Goal: Task Accomplishment & Management: Complete application form

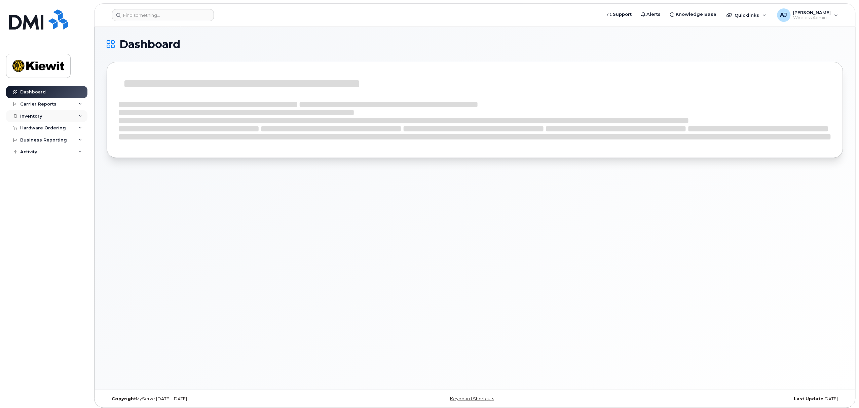
click at [66, 119] on div "Inventory" at bounding box center [46, 116] width 81 height 12
click at [766, 17] on div "Quicklinks" at bounding box center [746, 14] width 49 height 13
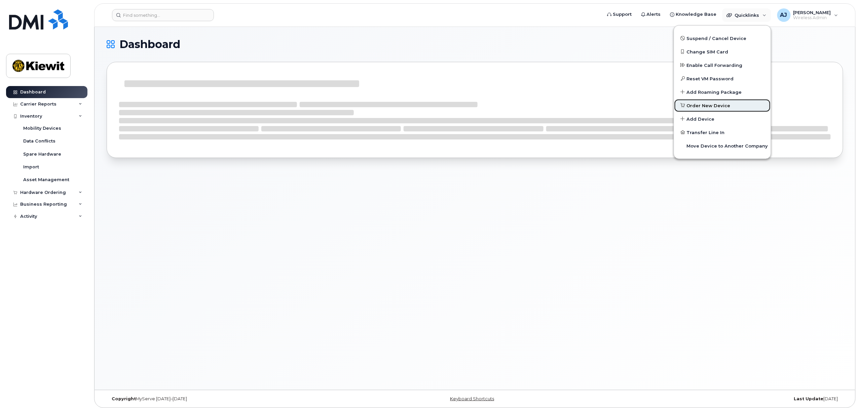
click at [714, 103] on span "Order New Device" at bounding box center [709, 106] width 44 height 7
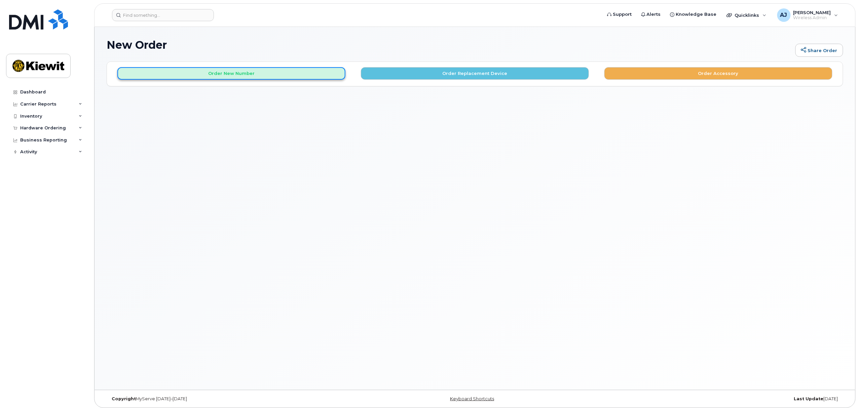
click at [302, 75] on button "Order New Number" at bounding box center [231, 73] width 228 height 12
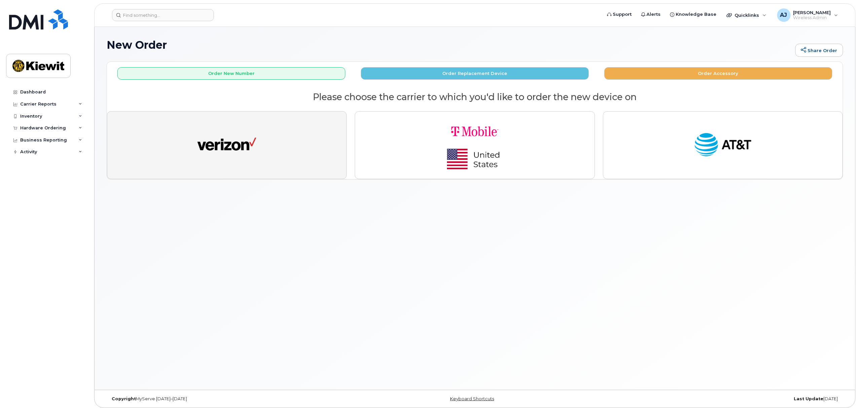
click at [272, 159] on button "button" at bounding box center [227, 145] width 240 height 68
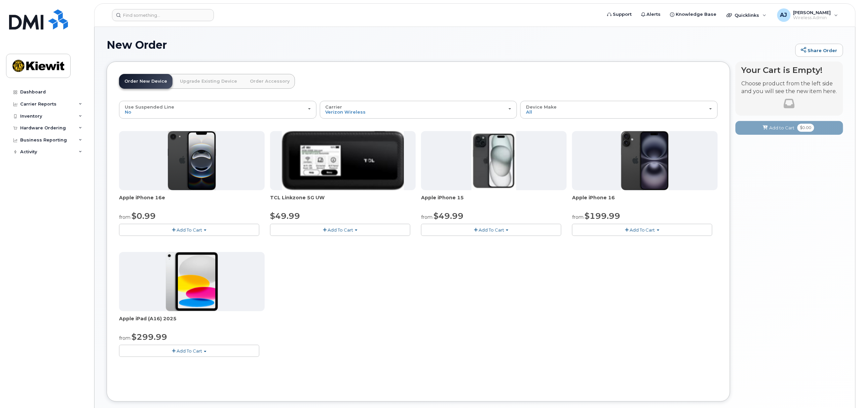
click at [195, 229] on span "Add To Cart" at bounding box center [190, 229] width 26 height 5
click at [170, 244] on link "$0.99 - 2 Year Activation (128GB)" at bounding box center [164, 243] width 87 height 8
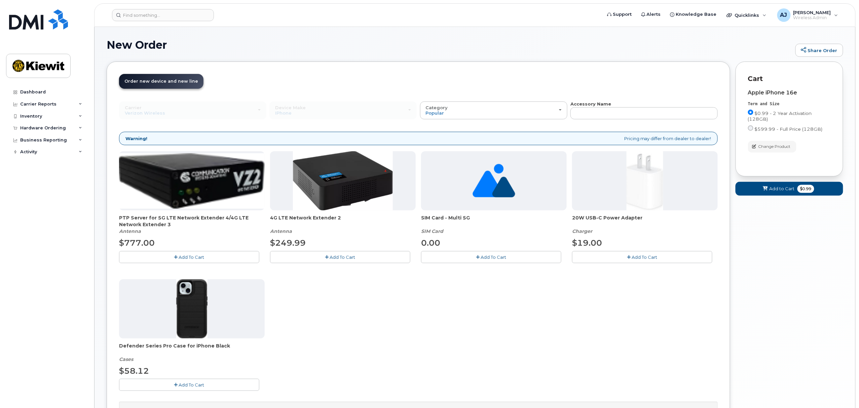
click at [494, 260] on span "Add To Cart" at bounding box center [494, 257] width 26 height 5
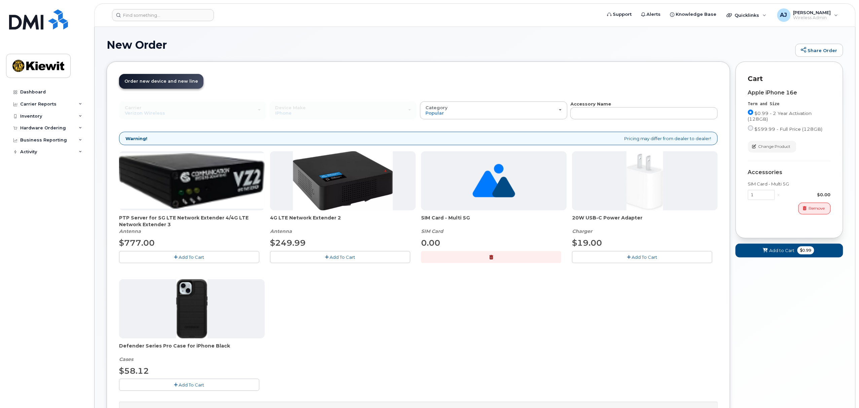
click at [595, 256] on button "Add To Cart" at bounding box center [642, 257] width 140 height 12
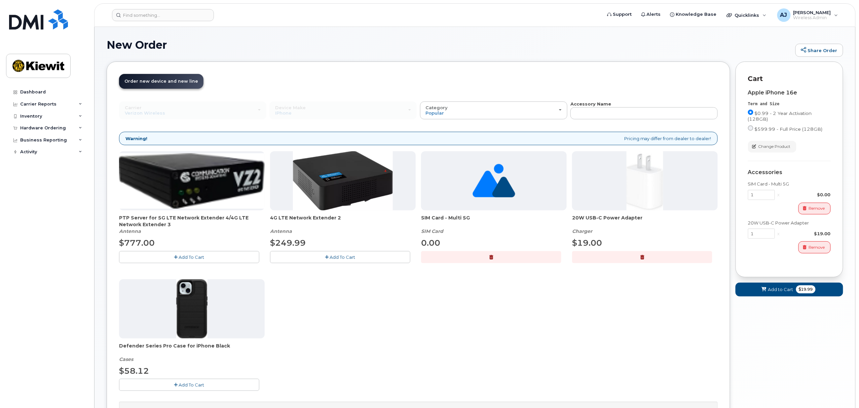
click at [219, 385] on button "Add To Cart" at bounding box center [189, 385] width 140 height 12
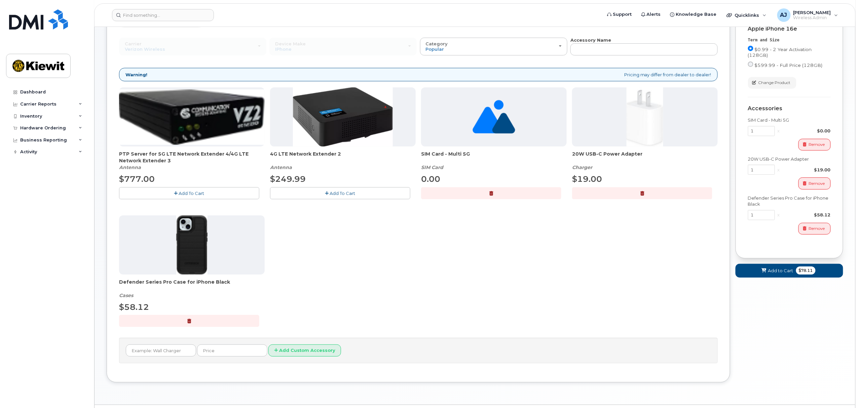
scroll to position [84, 0]
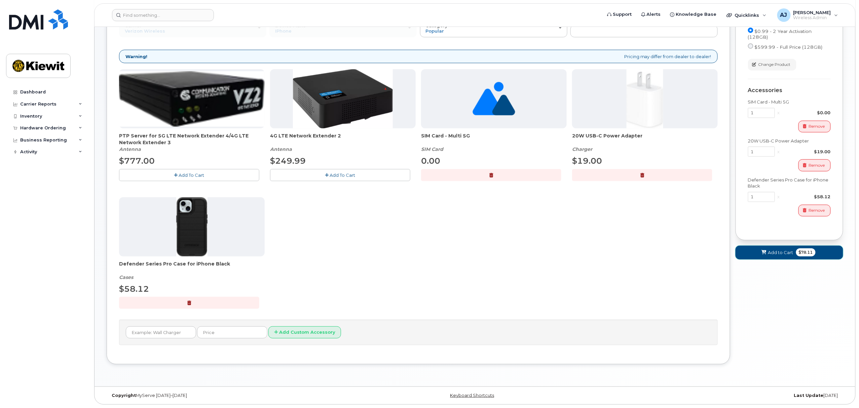
click at [791, 255] on span "Add to Cart" at bounding box center [780, 253] width 25 height 6
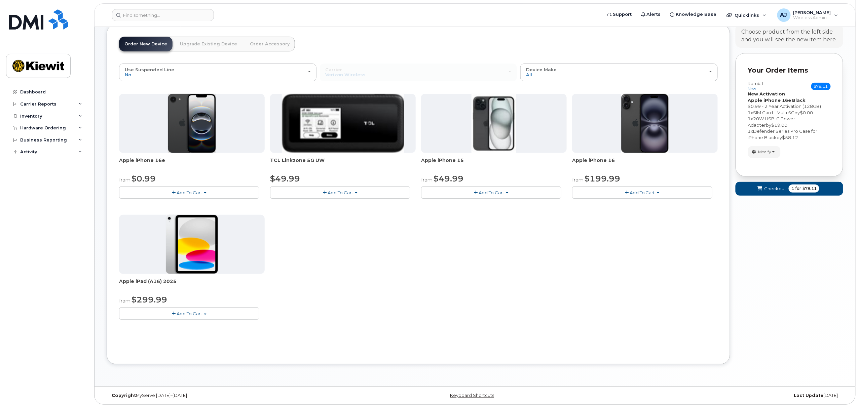
scroll to position [38, 0]
click at [796, 168] on div "Your Order Items Item #1 new $78.11 Accessories Only SIM Only Activation New Ac…" at bounding box center [790, 114] width 108 height 123
click at [782, 186] on span "Checkout" at bounding box center [775, 189] width 22 height 6
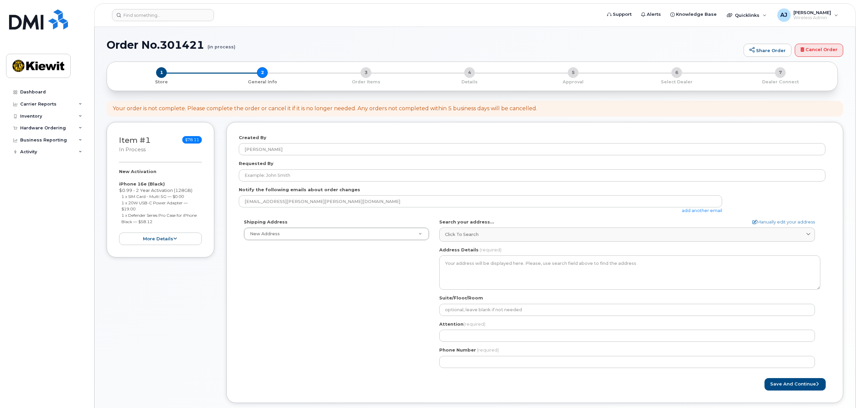
select select
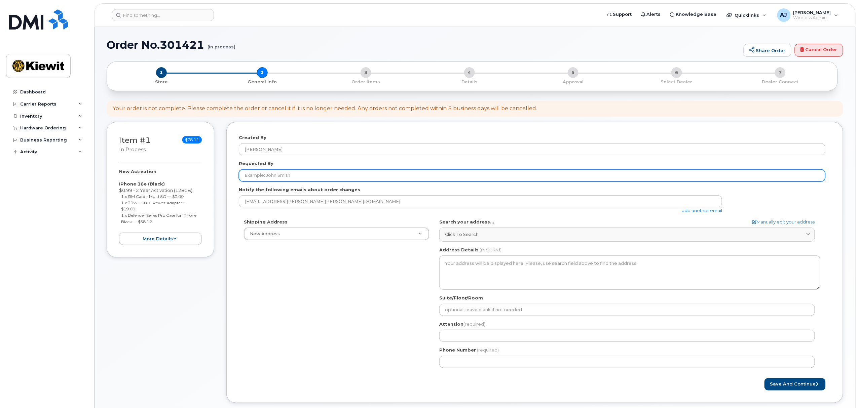
click at [299, 177] on input "Requested By" at bounding box center [532, 176] width 587 height 12
type input "[PERSON_NAME]"
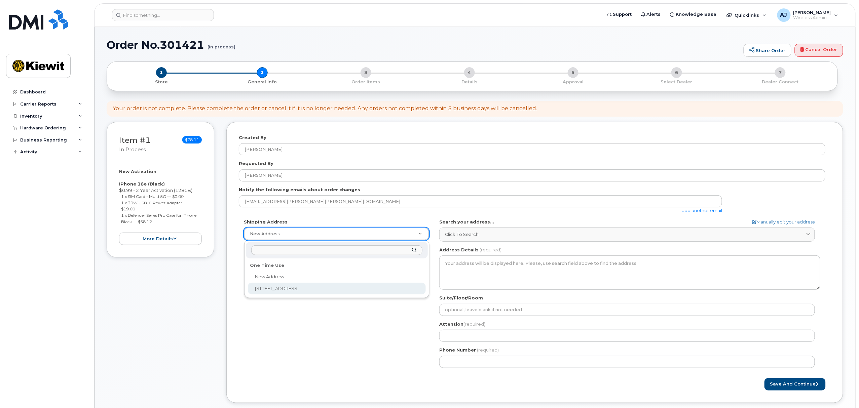
select select "960 S 3rd St #101"
type textarea "960 S 3rd St #101 LOUISVILLE KY 40203-2216 UNITED STATES"
type input "mark steuck"
type input "7207880574"
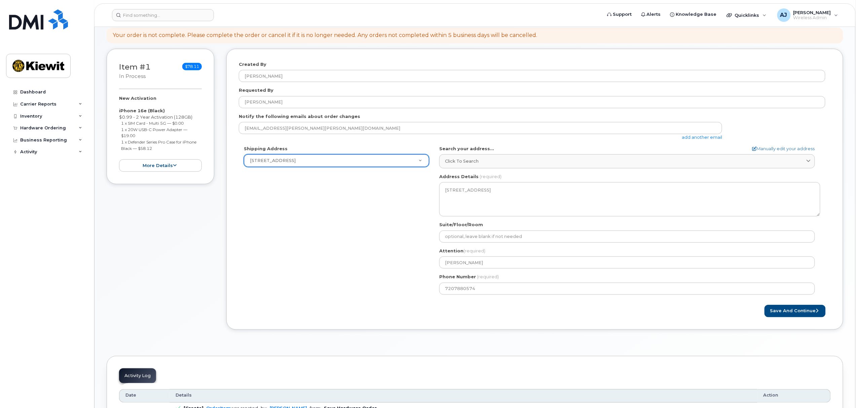
scroll to position [89, 0]
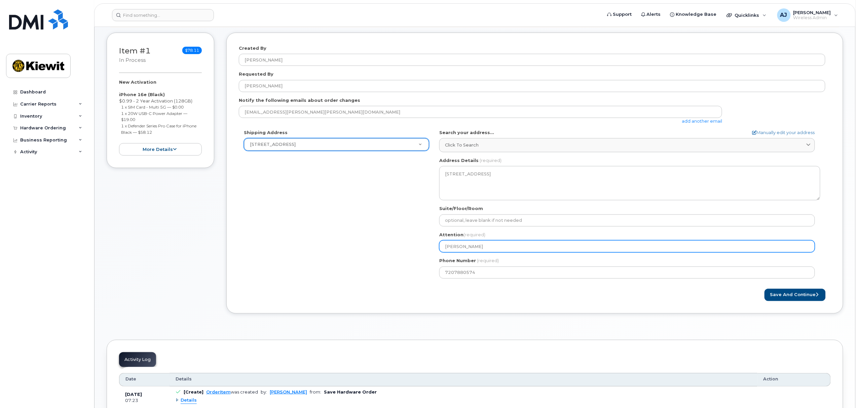
drag, startPoint x: 477, startPoint y: 245, endPoint x: 435, endPoint y: 247, distance: 41.8
click at [435, 247] on div "KY Louisville Search your address... Manually edit your address Click to search…" at bounding box center [629, 207] width 391 height 154
select select
type input "J"
select select
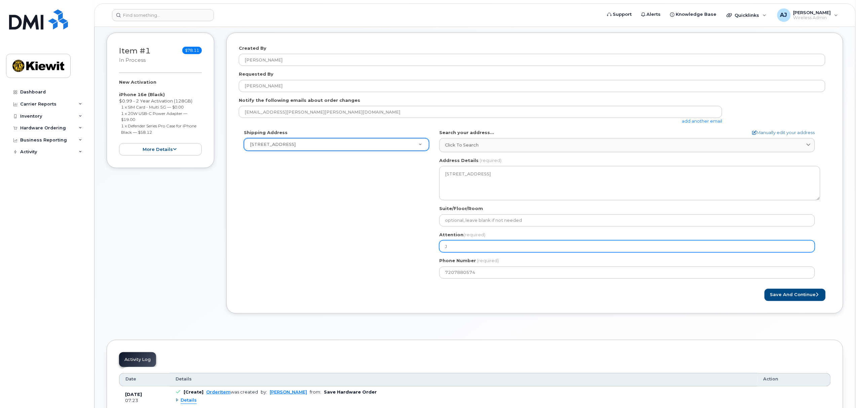
type input "Ju"
select select
type input "[DEMOGRAPHIC_DATA]"
select select
type input "Just"
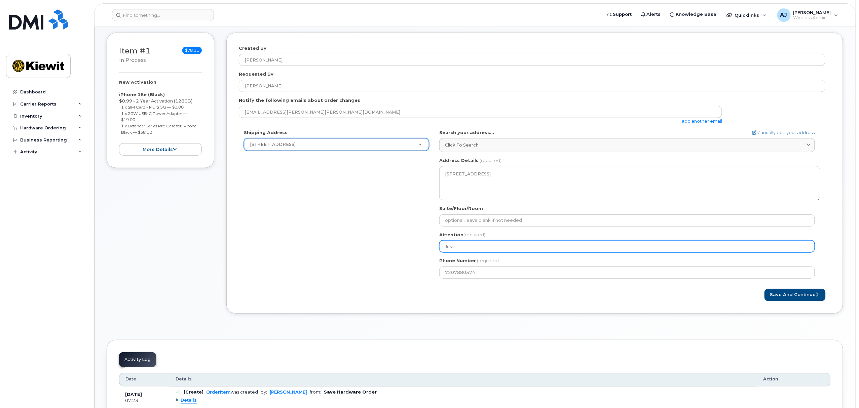
select select
type input "Justi"
select select
type input "[PERSON_NAME]"
select select
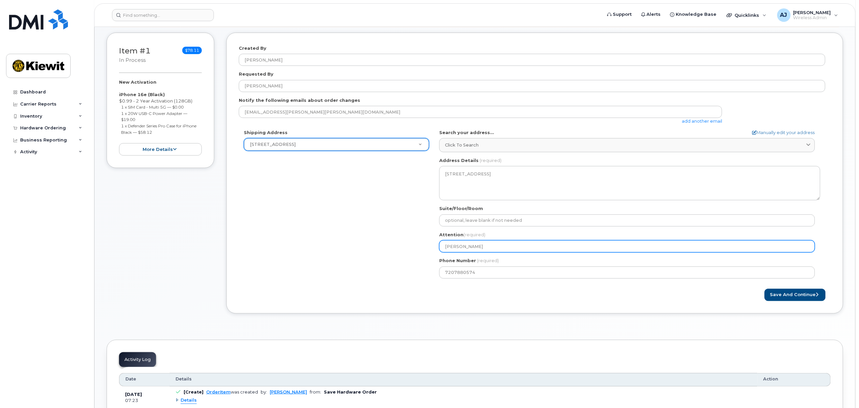
type input "[PERSON_NAME]"
select select
type input "[PERSON_NAME]"
select select
type input "[PERSON_NAME]"
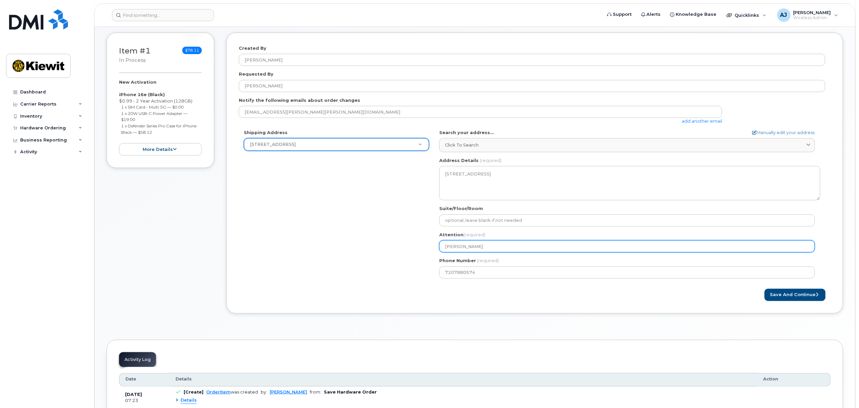
select select
type input "[PERSON_NAME]"
select select
type input "[PERSON_NAME]"
select select
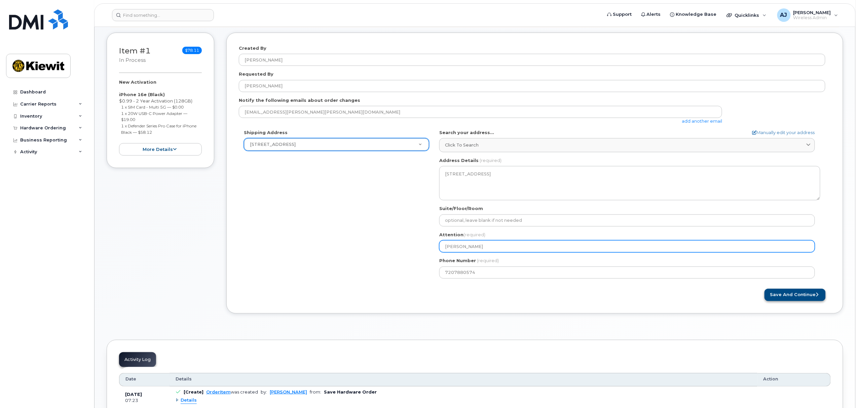
type input "[PERSON_NAME]"
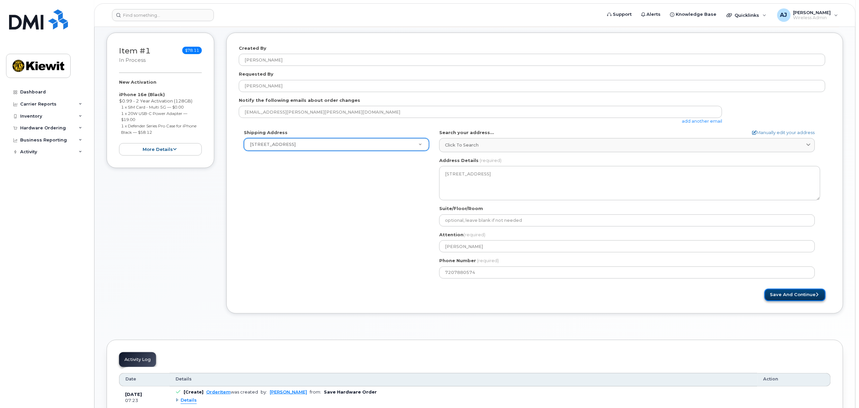
click at [795, 296] on button "Save and Continue" at bounding box center [795, 295] width 61 height 12
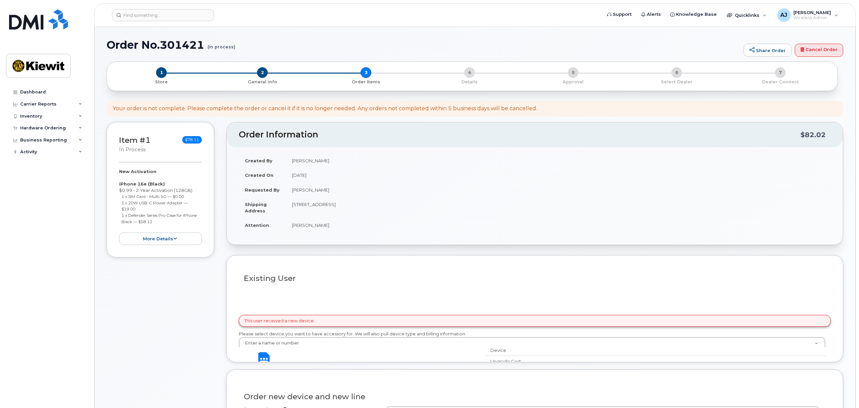
select select
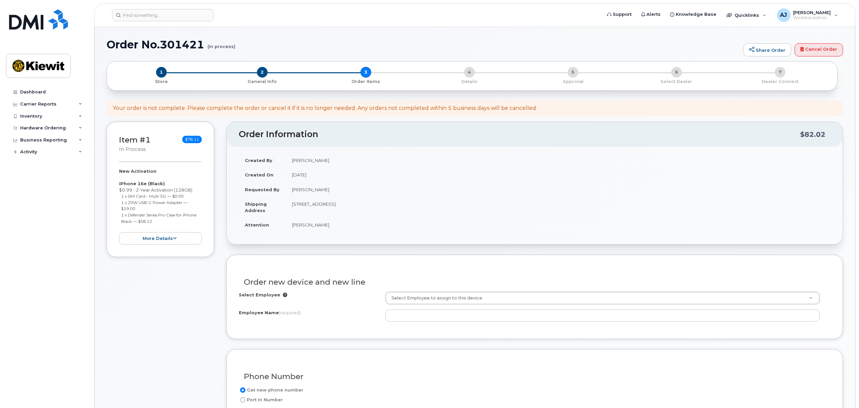
scroll to position [45, 0]
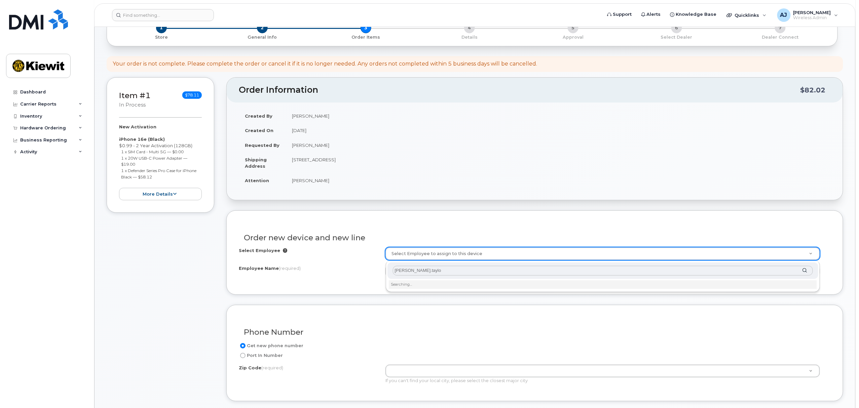
type input "[PERSON_NAME].[PERSON_NAME]"
drag, startPoint x: 436, startPoint y: 269, endPoint x: 369, endPoint y: 272, distance: 66.6
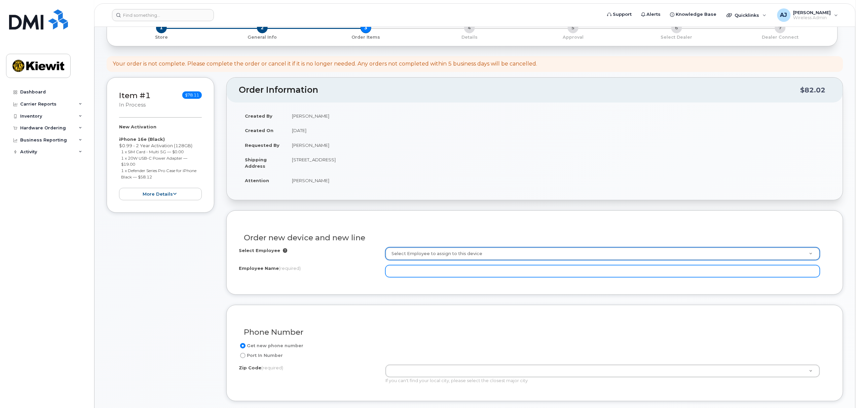
click at [405, 271] on input "Employee Name (required)" at bounding box center [603, 271] width 435 height 12
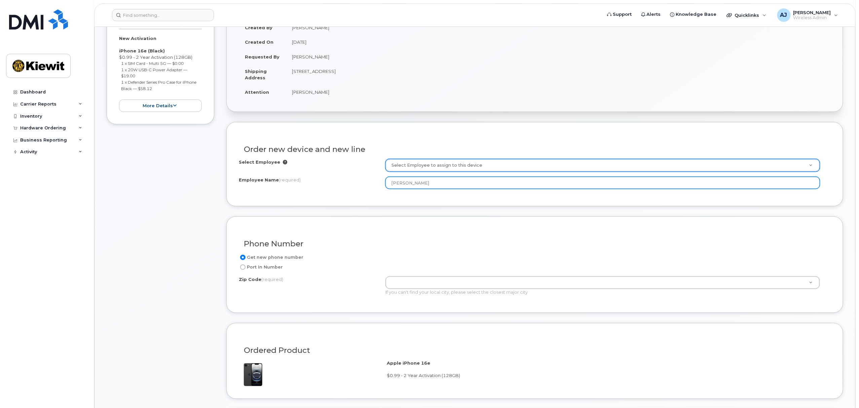
scroll to position [135, 0]
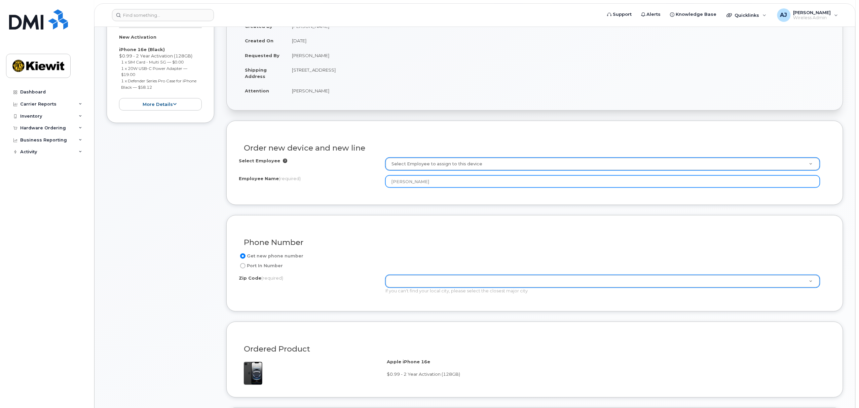
type input "[PERSON_NAME]"
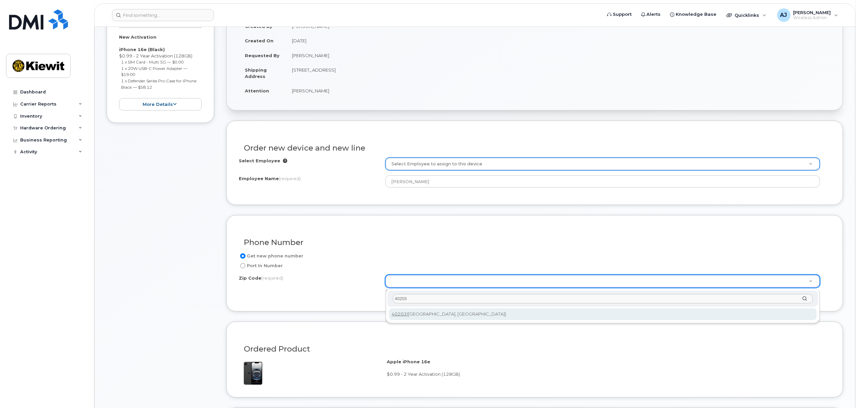
type input "40203"
type input "40203 (Louisville, KY)"
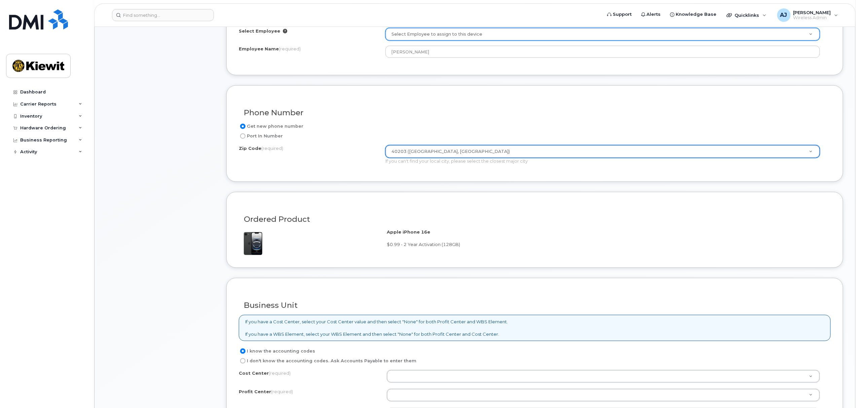
scroll to position [359, 0]
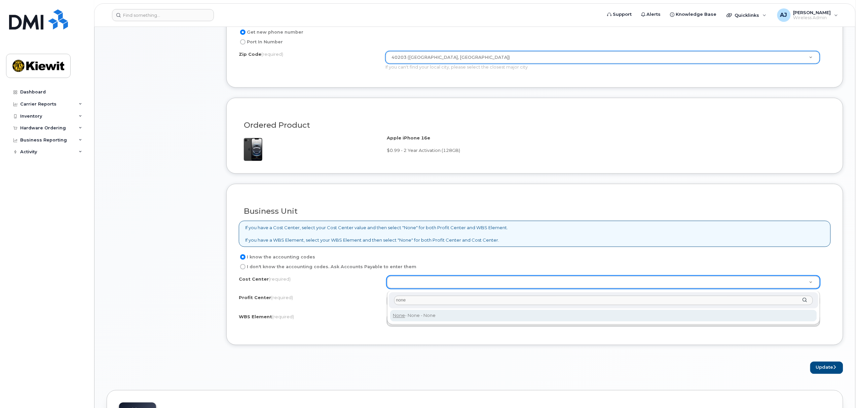
type input "none"
type input "None"
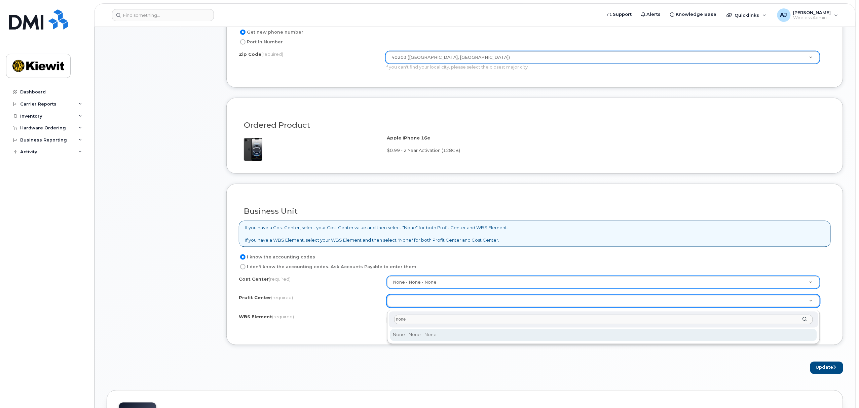
type input "none"
select select "None"
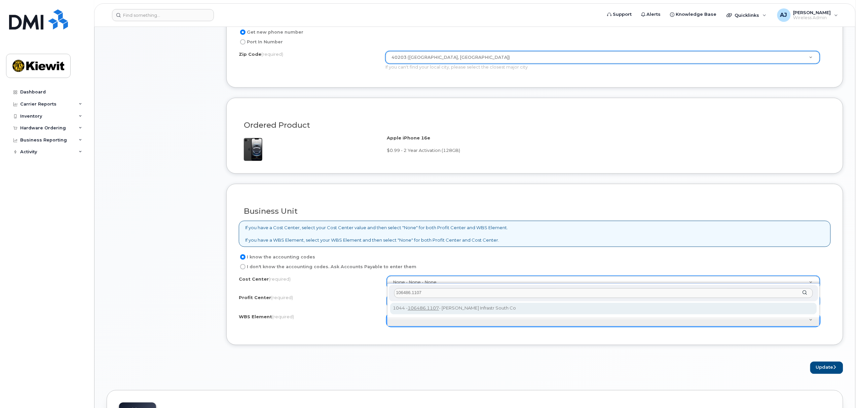
type input "106486.1107"
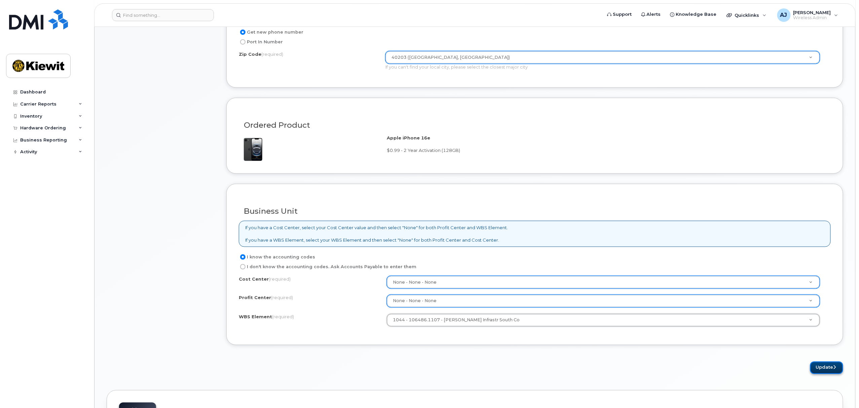
click at [822, 370] on button "Update" at bounding box center [826, 368] width 33 height 12
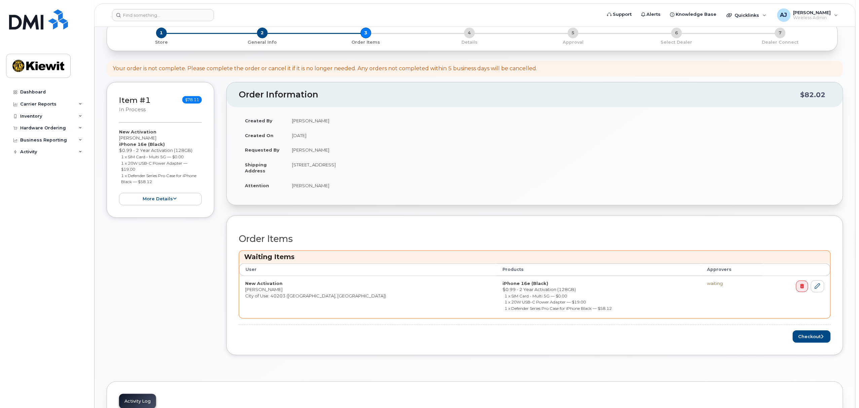
scroll to position [89, 0]
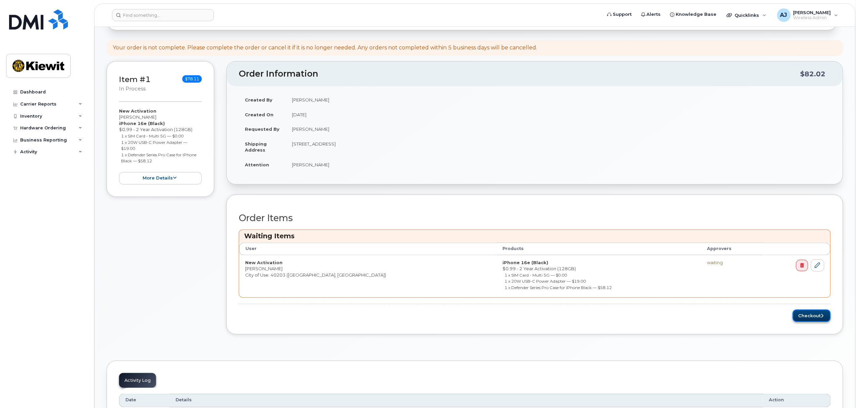
click at [812, 315] on button "Checkout" at bounding box center [812, 316] width 38 height 12
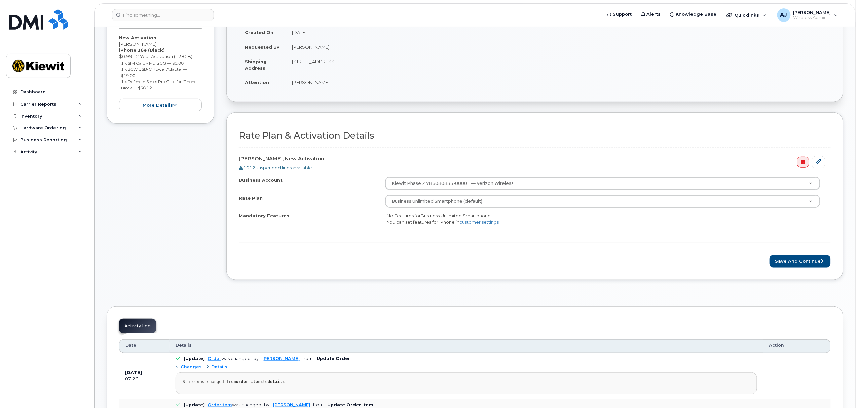
scroll to position [135, 0]
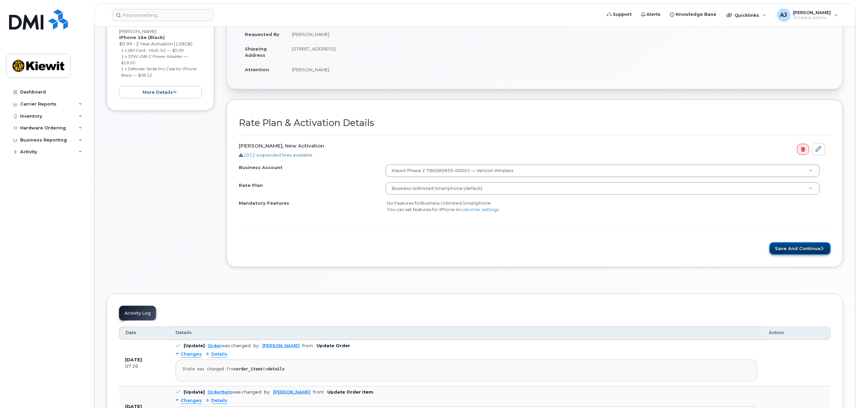
click at [790, 250] on button "Save and Continue" at bounding box center [800, 249] width 61 height 12
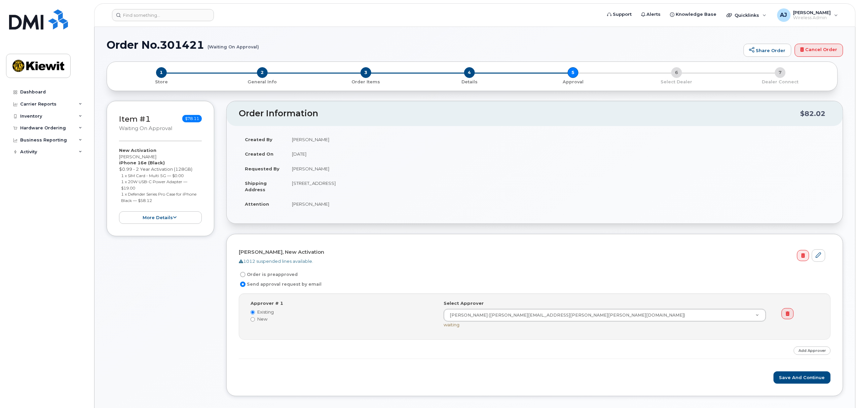
click at [257, 321] on label "New" at bounding box center [342, 319] width 183 height 6
click at [255, 321] on input "New" at bounding box center [253, 320] width 4 height 4
radio input "true"
radio input "false"
drag, startPoint x: 497, startPoint y: 316, endPoint x: 428, endPoint y: 316, distance: 69.0
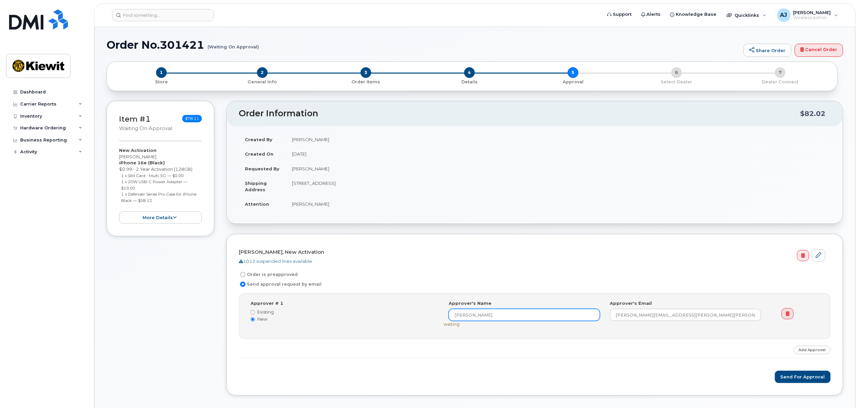
click at [428, 316] on div "Approver # 1 Existing New Select Approver Erik Kollberg (ERIK.KOLLBERG@KIEWIT.C…" at bounding box center [536, 316] width 580 height 32
type input "mark.steuck"
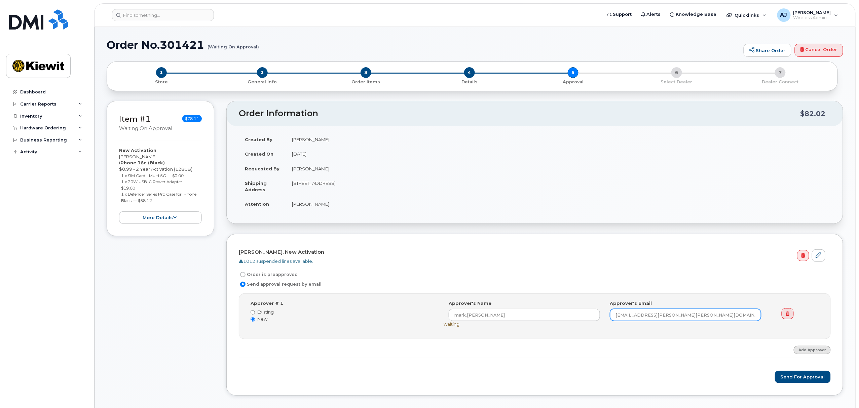
type input "[EMAIL_ADDRESS][PERSON_NAME][PERSON_NAME][DOMAIN_NAME]"
click at [811, 354] on link "Add Approver" at bounding box center [812, 350] width 37 height 8
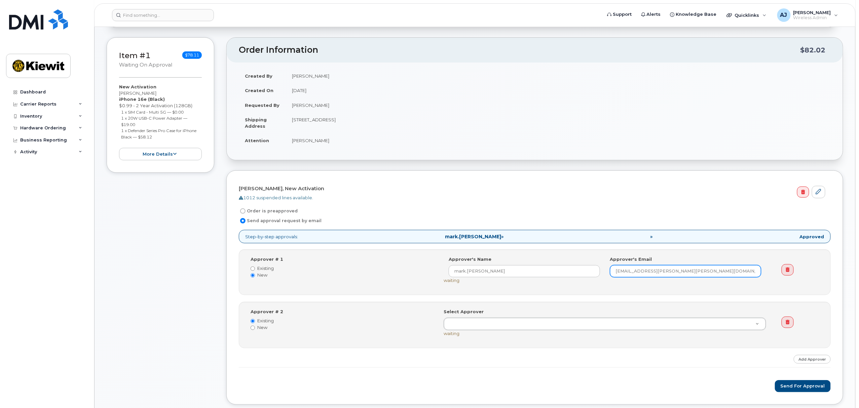
scroll to position [89, 0]
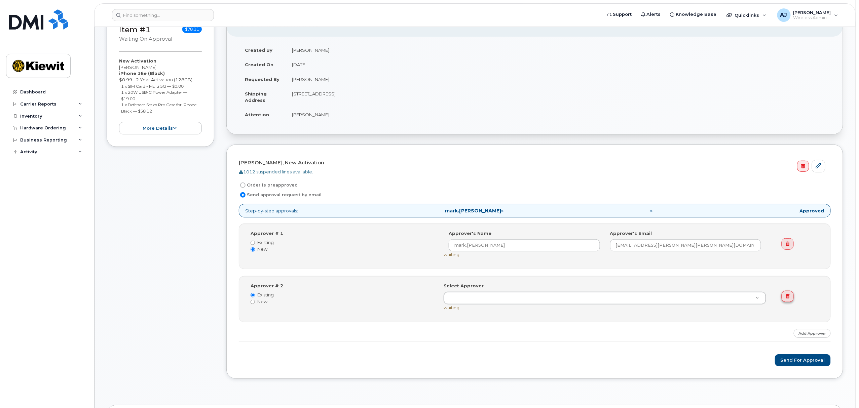
click at [785, 300] on link at bounding box center [788, 296] width 12 height 11
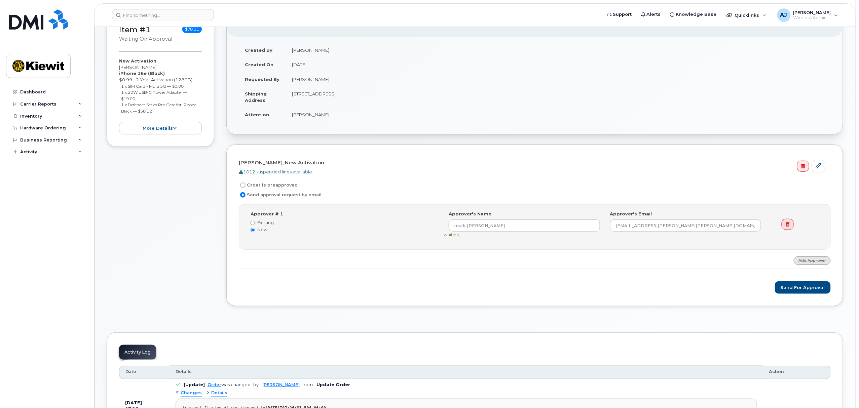
click at [805, 264] on link "Add Approver" at bounding box center [812, 261] width 37 height 8
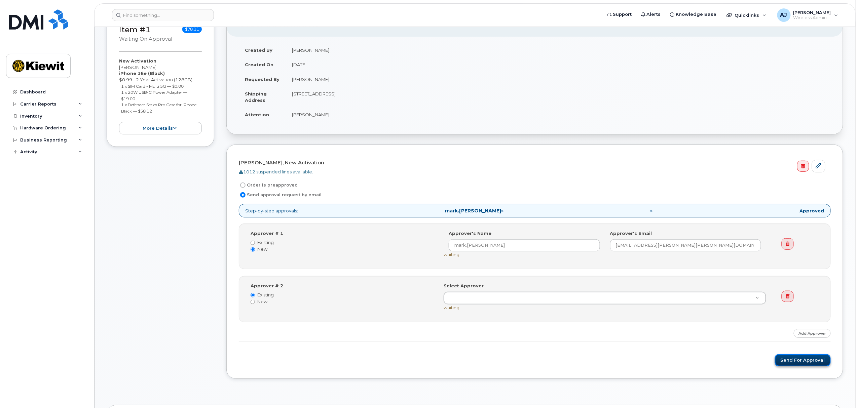
click at [802, 363] on button "Send for Approval" at bounding box center [803, 361] width 56 height 12
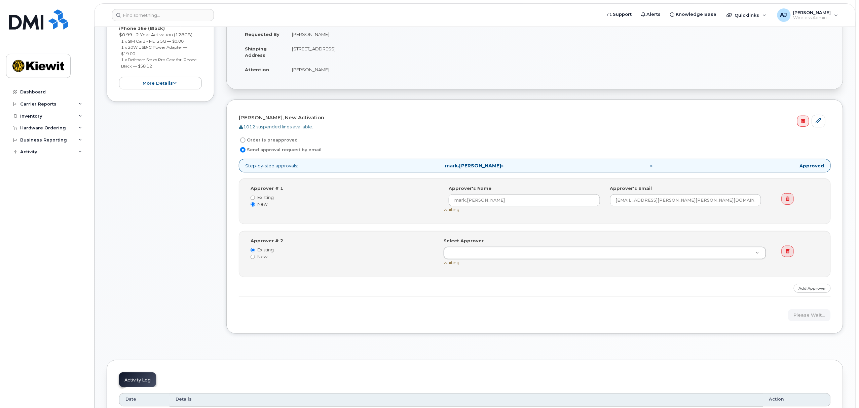
scroll to position [104, 0]
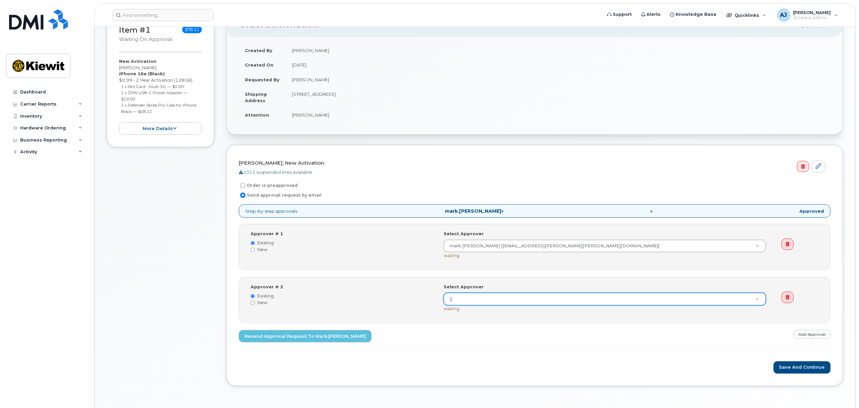
scroll to position [89, 0]
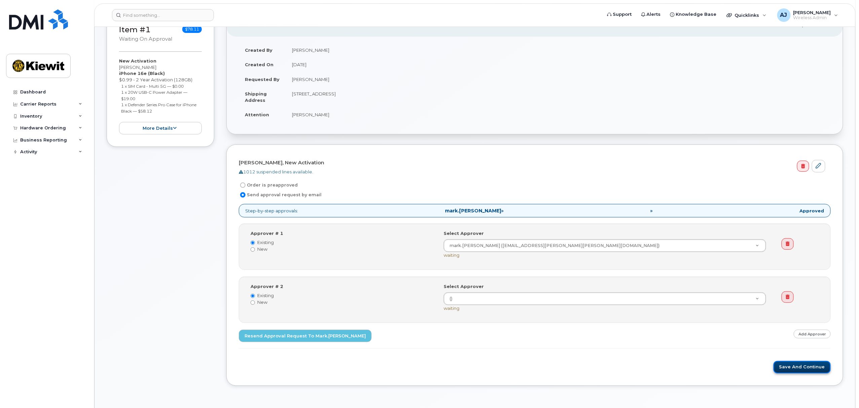
click at [793, 368] on button "Save and Continue" at bounding box center [802, 367] width 57 height 12
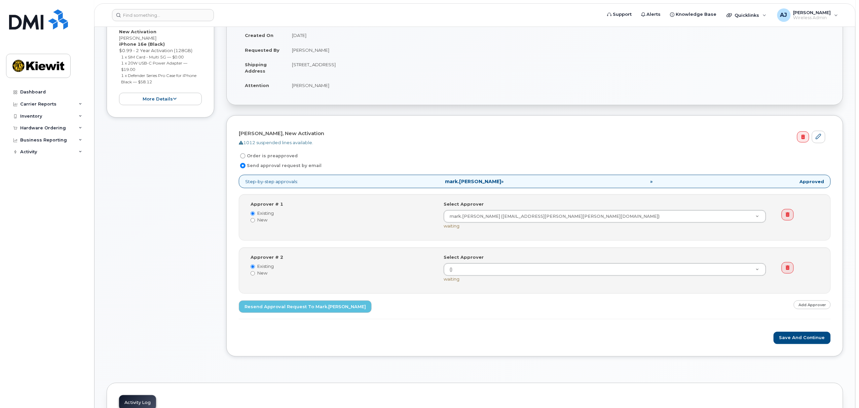
scroll to position [179, 0]
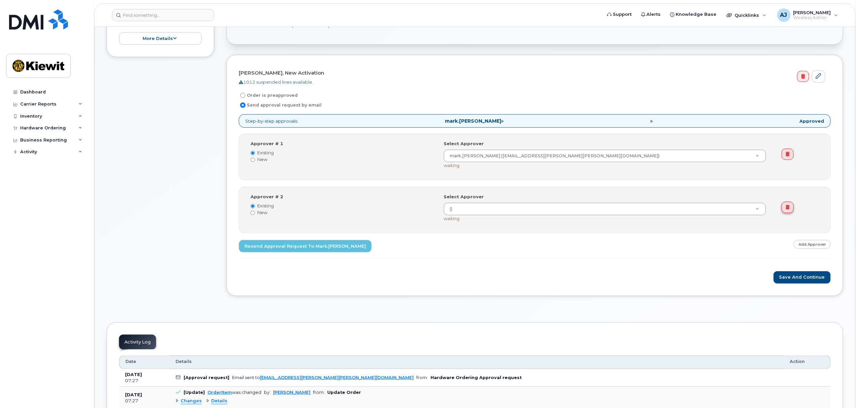
click at [788, 207] on icon at bounding box center [788, 207] width 4 height 4
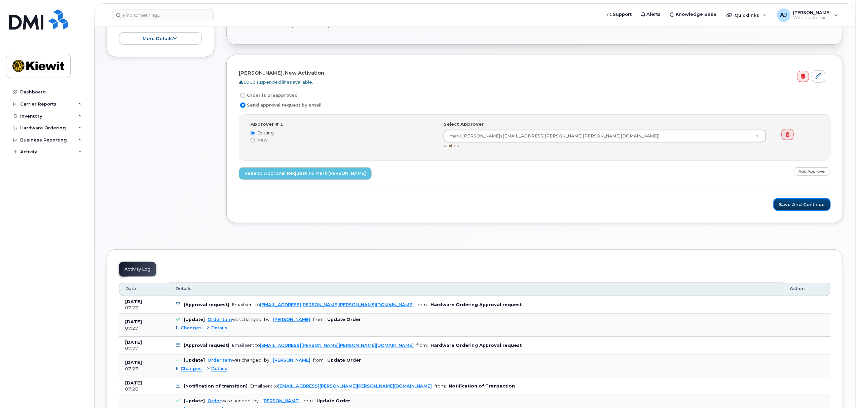
click at [788, 207] on button "Save and Continue" at bounding box center [802, 204] width 57 height 12
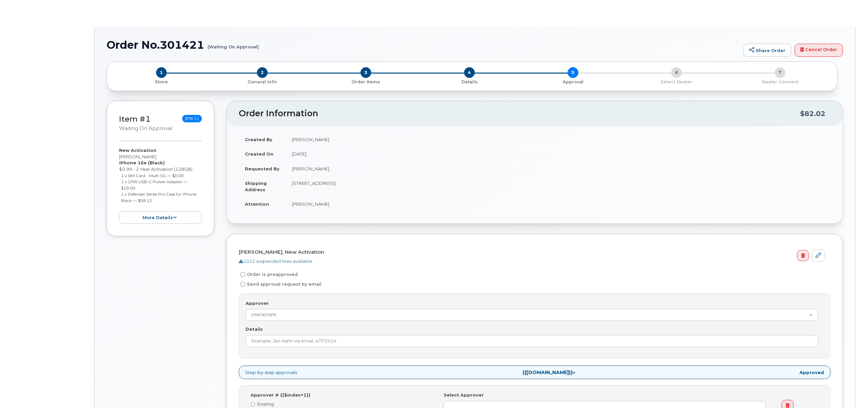
radio input "true"
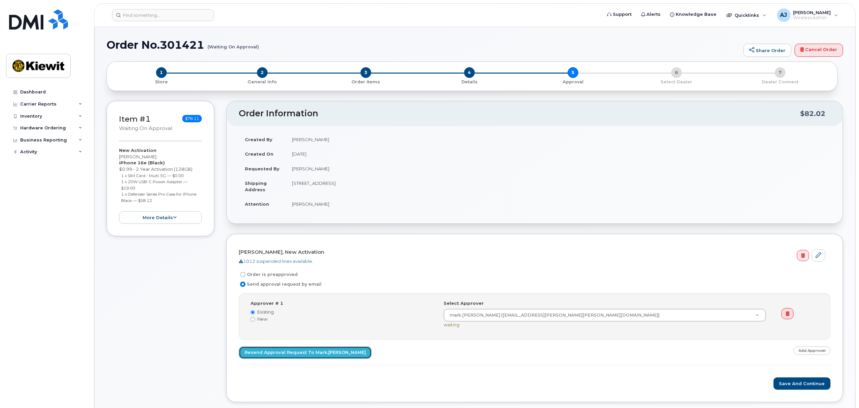
click at [314, 355] on link "Resend Approval Request to mark.[PERSON_NAME]" at bounding box center [305, 353] width 133 height 12
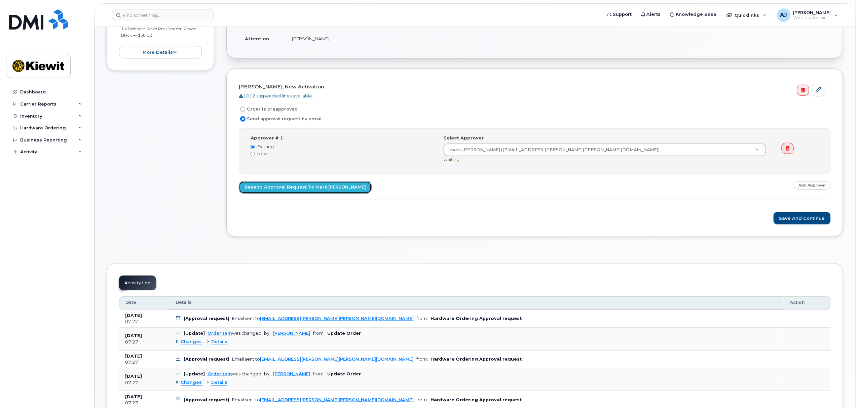
scroll to position [45, 0]
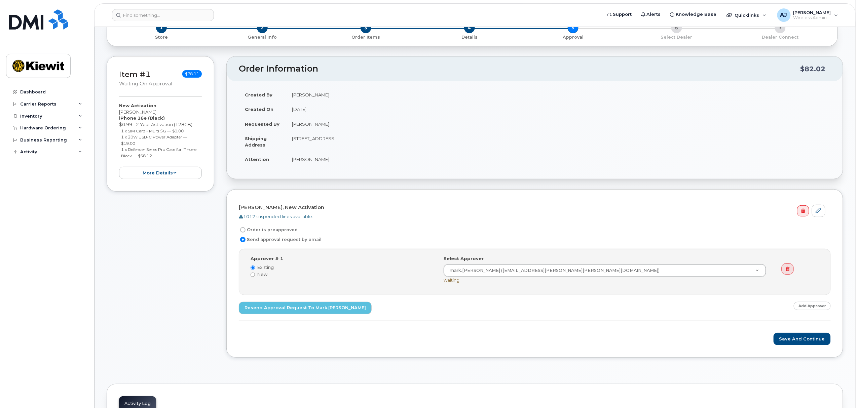
click at [244, 231] on input "Order is preapproved" at bounding box center [242, 229] width 5 height 5
radio input "true"
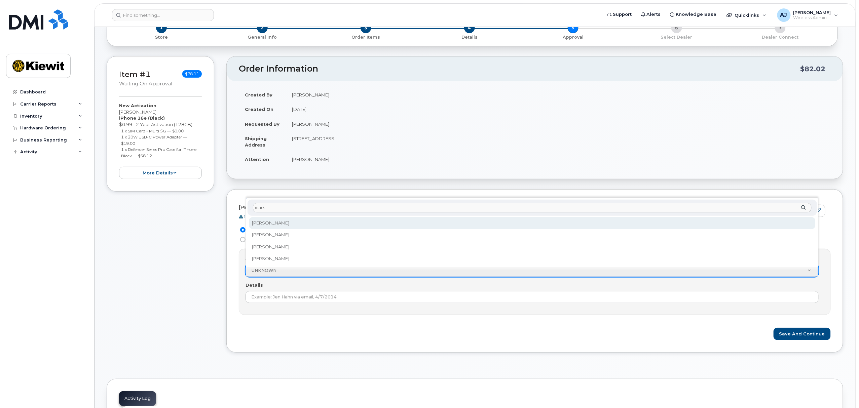
type input "mark"
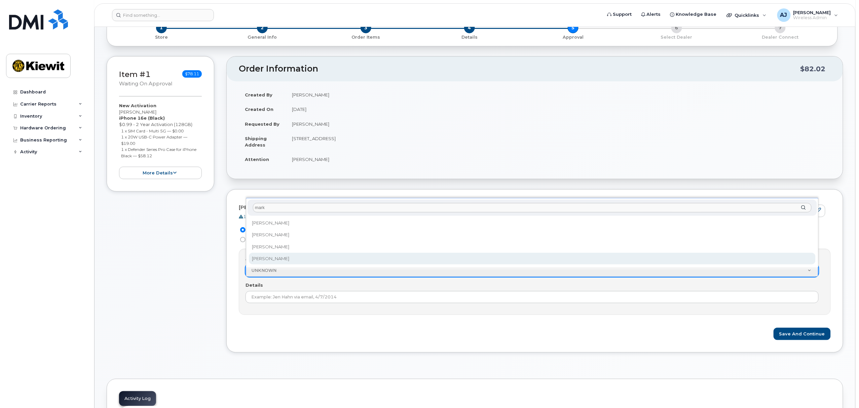
select select "2145848"
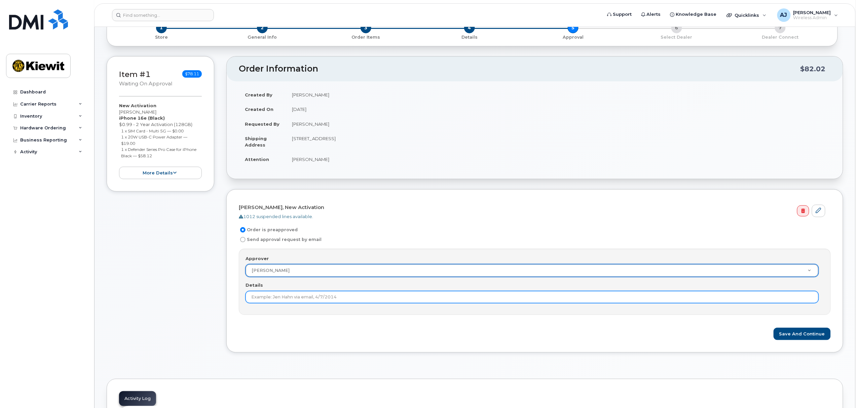
click at [315, 299] on input "Details" at bounding box center [532, 297] width 573 height 12
click at [308, 298] on input "order pre approved by m,ark steuck" at bounding box center [532, 297] width 573 height 12
type input "order pre approved by mark steuck"
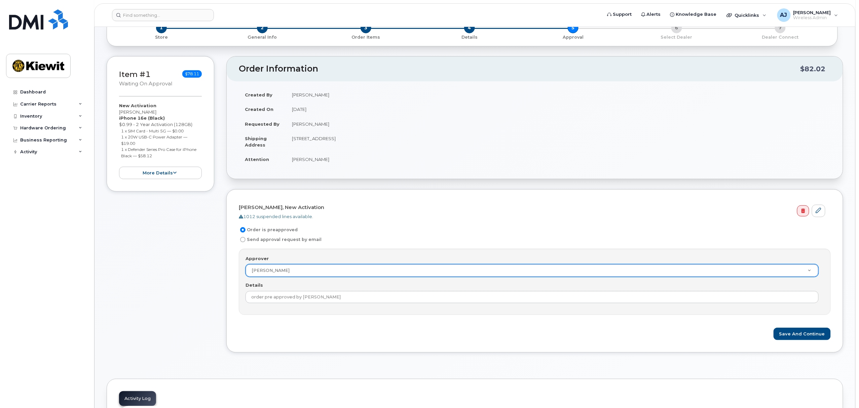
click at [341, 307] on div "Approver Mark Steuck Approver UNKNOWN Aaron Seward Abrianna Garcia Adrien AGUI …" at bounding box center [535, 282] width 592 height 66
click at [801, 338] on button "Save and Continue" at bounding box center [802, 334] width 57 height 12
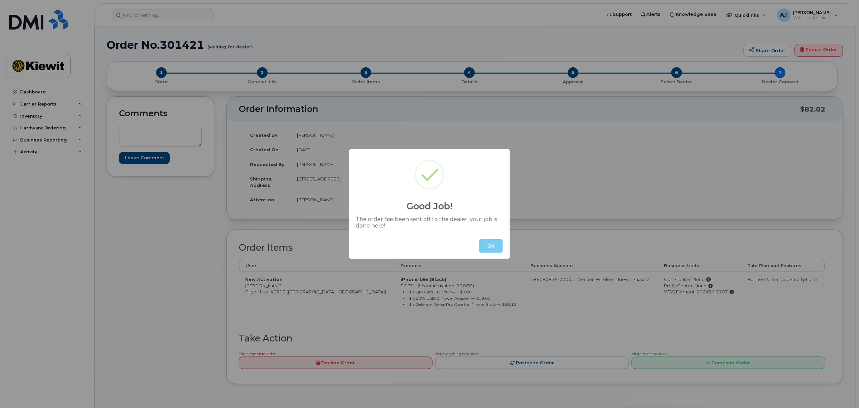
click at [493, 247] on button "OK" at bounding box center [491, 246] width 24 height 13
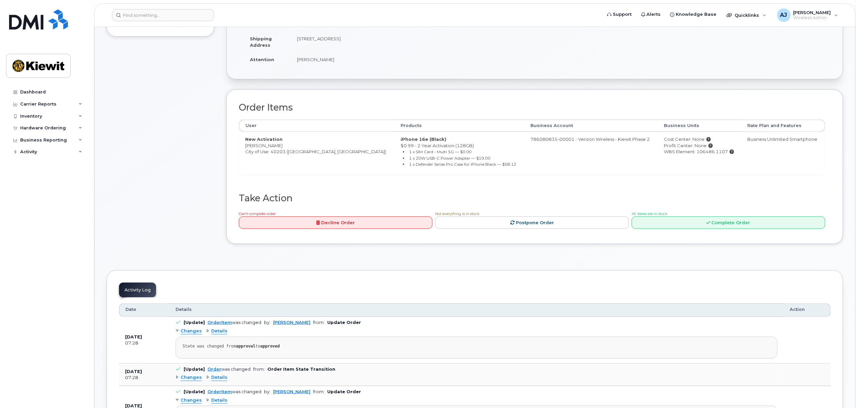
scroll to position [89, 0]
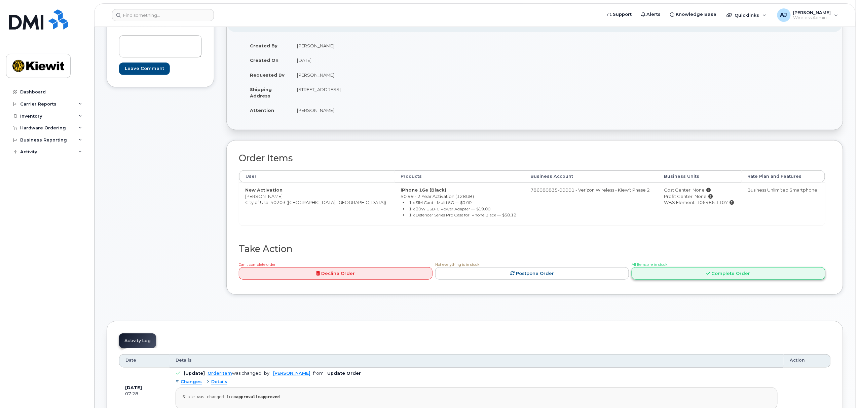
click at [686, 276] on link "Complete Order" at bounding box center [729, 273] width 194 height 12
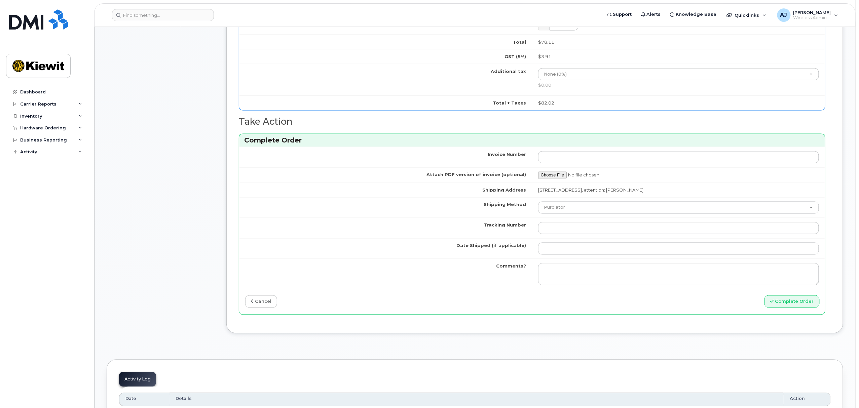
scroll to position [493, 0]
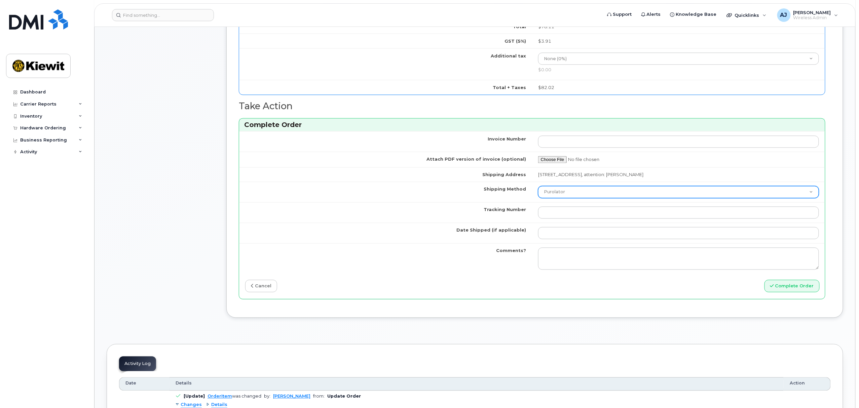
click at [623, 196] on select "Purolator UPS FedEx Canada Post Courier Other Drop Off Pick Up" at bounding box center [678, 192] width 281 height 12
select select "FedEx"
click at [538, 188] on select "Purolator UPS FedEx Canada Post Courier Other Drop Off Pick Up" at bounding box center [678, 192] width 281 height 12
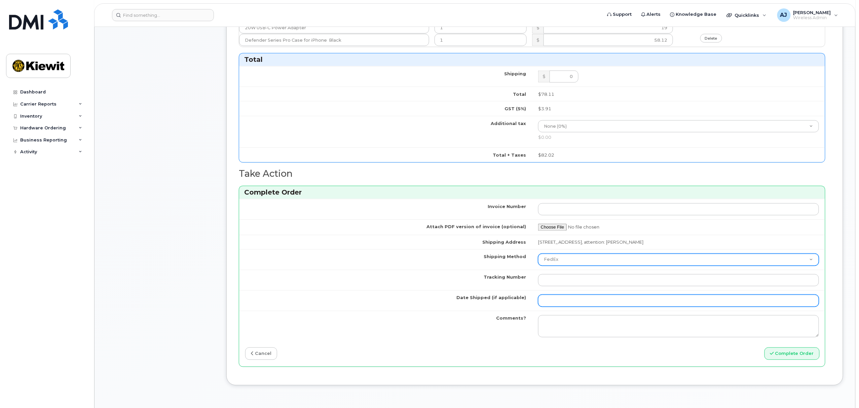
scroll to position [448, 0]
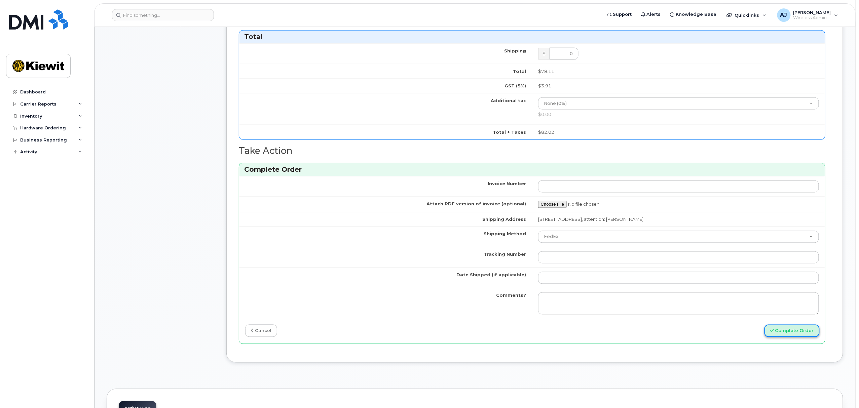
click at [774, 333] on icon "submit" at bounding box center [772, 331] width 4 height 4
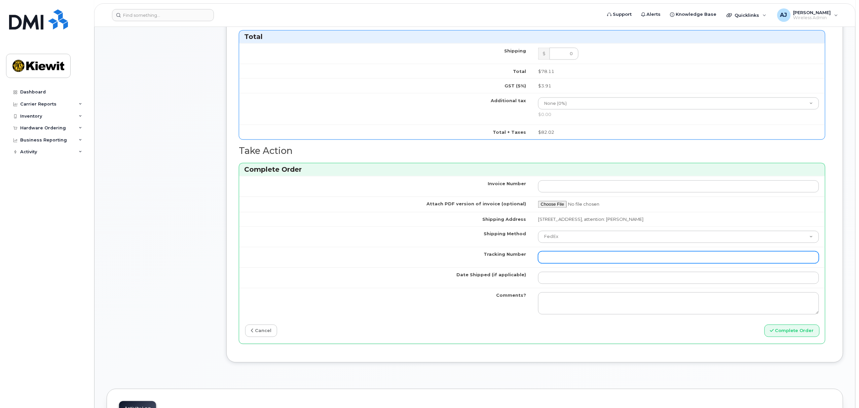
click at [599, 258] on input "Tracking Number" at bounding box center [678, 258] width 281 height 12
type input "12369874256"
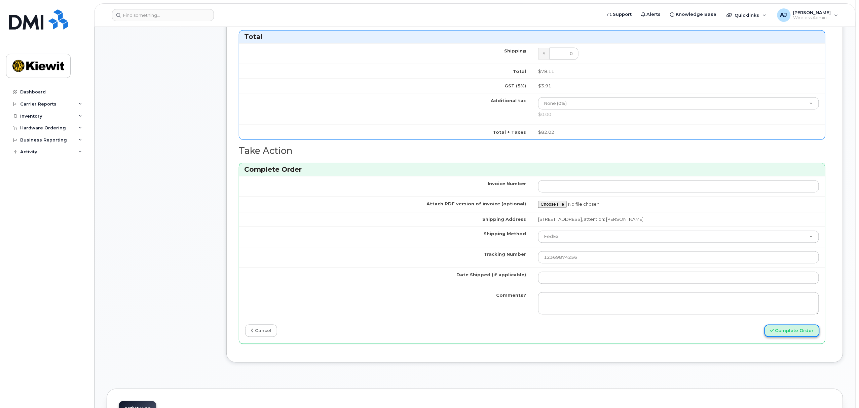
click at [774, 333] on icon "submit" at bounding box center [772, 331] width 4 height 4
click at [581, 230] on td "23" at bounding box center [582, 231] width 12 height 12
type input "2025-09-23"
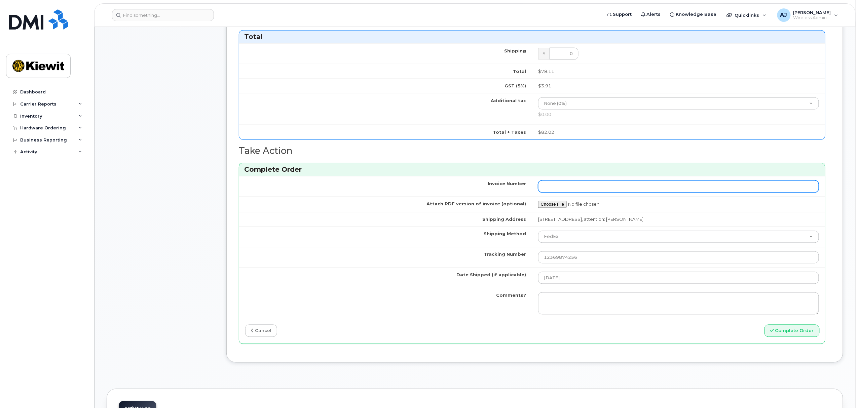
click at [649, 187] on input "Invoice Number" at bounding box center [678, 187] width 281 height 12
type input "1"
click at [725, 342] on div "Invoice Number 1 Attach PDF version of invoice (optional) Shipping Address 960 …" at bounding box center [532, 260] width 586 height 168
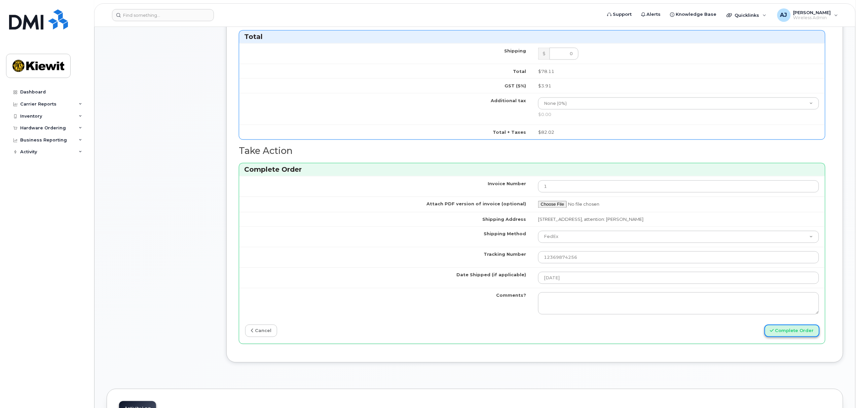
click at [770, 335] on button "Complete Order" at bounding box center [792, 331] width 55 height 12
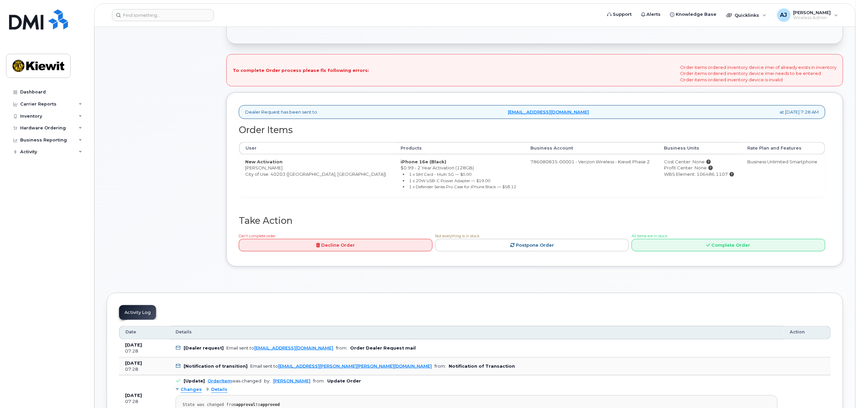
scroll to position [135, 0]
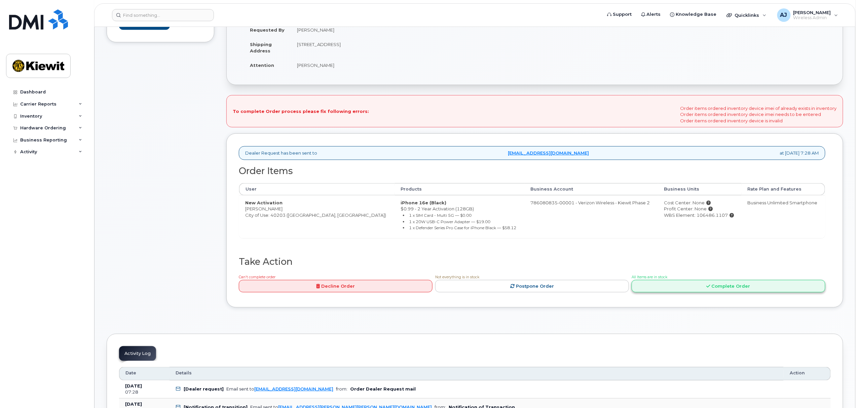
click at [699, 291] on link "Complete Order" at bounding box center [729, 286] width 194 height 12
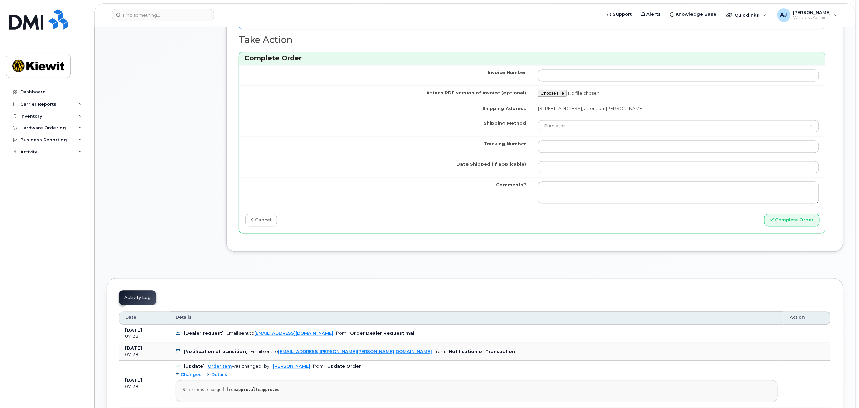
scroll to position [673, 0]
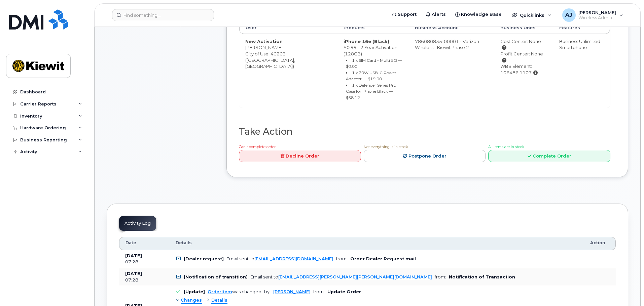
scroll to position [202, 0]
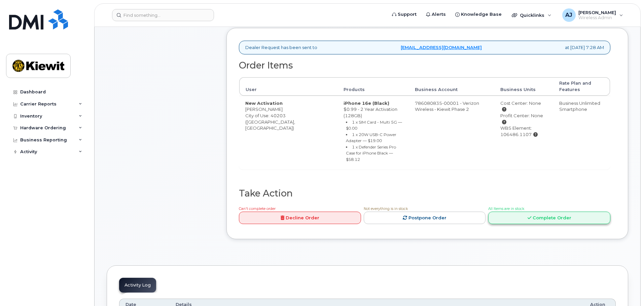
click at [543, 212] on link "Complete Order" at bounding box center [549, 218] width 122 height 12
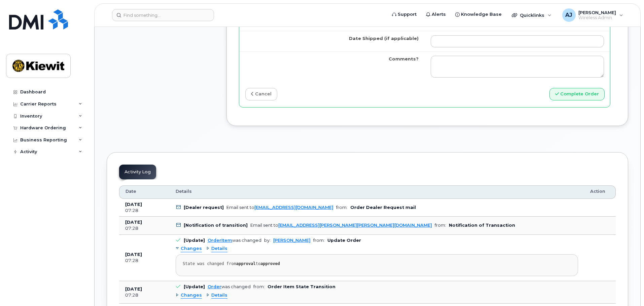
scroll to position [706, 0]
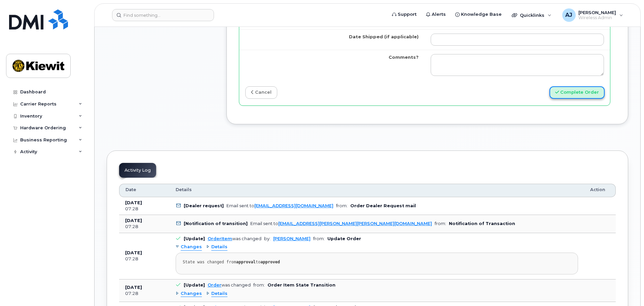
click at [576, 97] on button "Complete Order" at bounding box center [576, 92] width 55 height 12
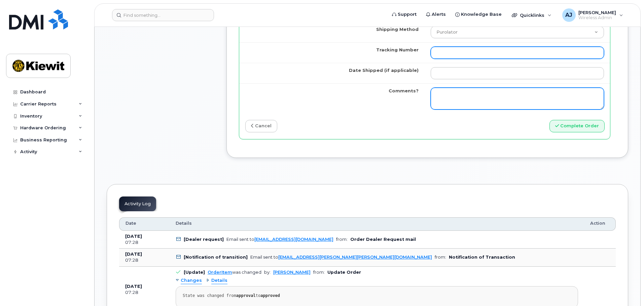
scroll to position [606, 0]
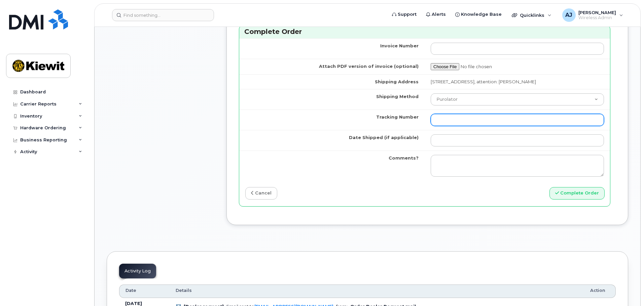
click at [524, 122] on input "Tracking Number" at bounding box center [517, 120] width 173 height 12
type input "12369874256"
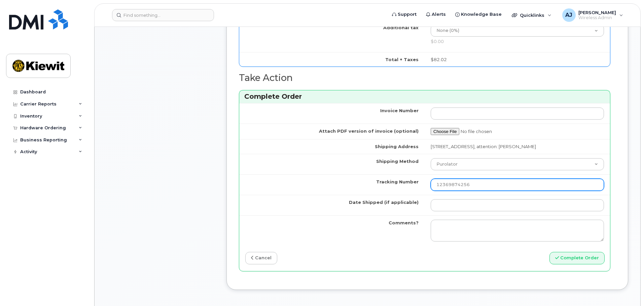
scroll to position [538, 0]
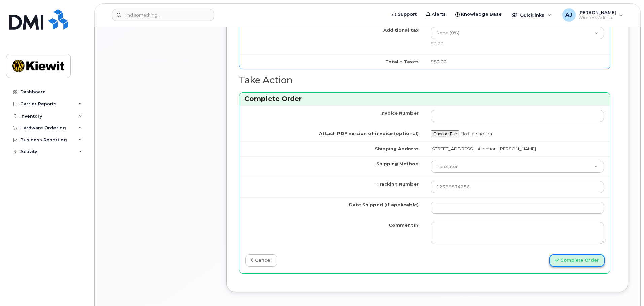
click at [563, 267] on button "Complete Order" at bounding box center [576, 261] width 55 height 12
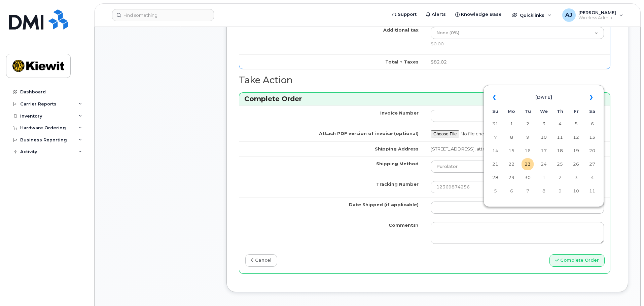
click at [502, 261] on div "Complete Order" at bounding box center [517, 261] width 185 height 12
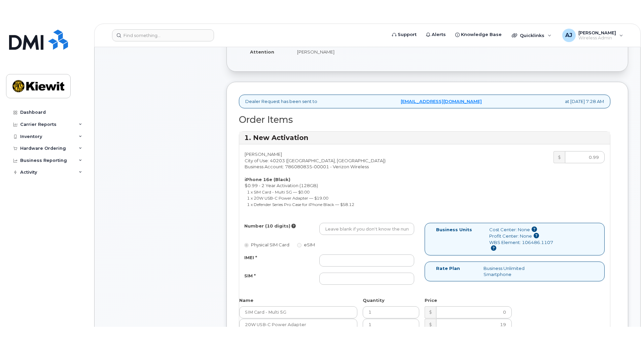
scroll to position [202, 0]
